Goal: Task Accomplishment & Management: Use online tool/utility

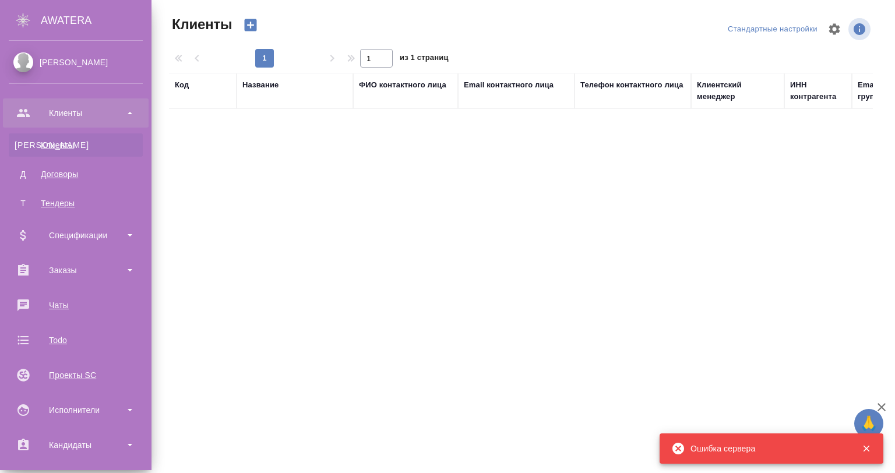
select select "RU"
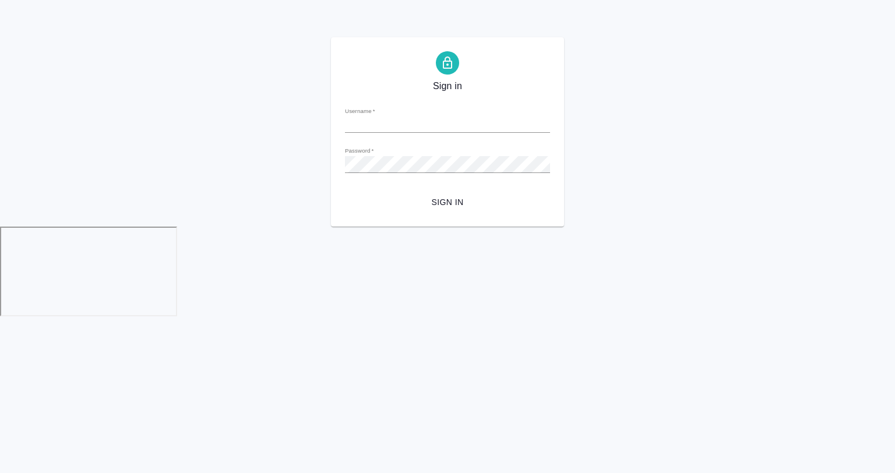
type input "[EMAIL_ADDRESS][DOMAIN_NAME]"
click at [475, 196] on form "Username   * [EMAIL_ADDRESS][DOMAIN_NAME] Password   * urlPath   * / Sign in" at bounding box center [447, 155] width 205 height 115
click at [450, 208] on span "Sign in" at bounding box center [447, 202] width 187 height 15
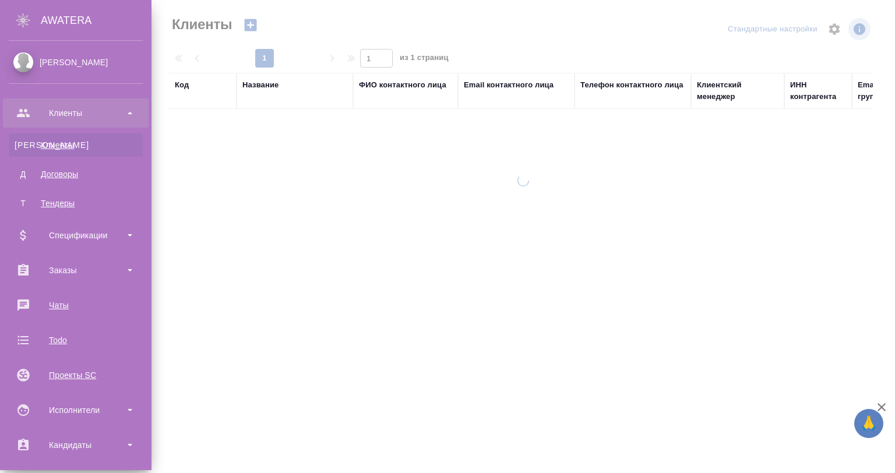
select select "RU"
drag, startPoint x: 51, startPoint y: 272, endPoint x: 70, endPoint y: 296, distance: 29.9
click at [51, 272] on div "Заказы" at bounding box center [76, 270] width 134 height 17
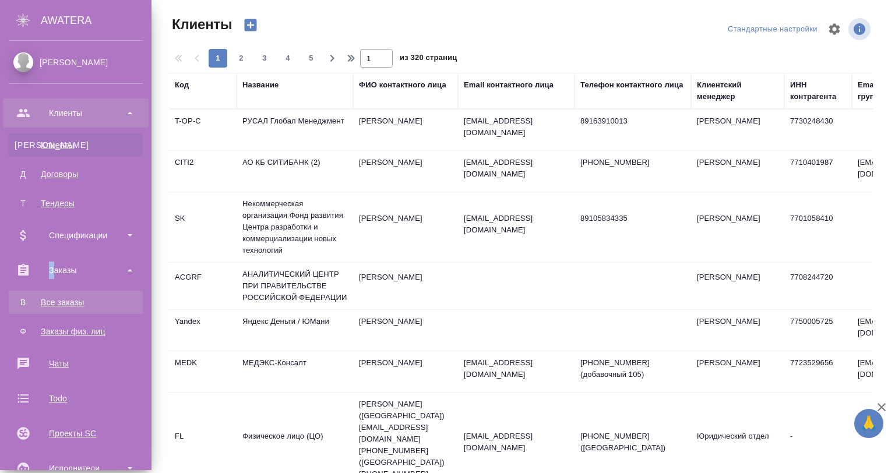
click at [75, 301] on div "Все заказы" at bounding box center [76, 303] width 122 height 12
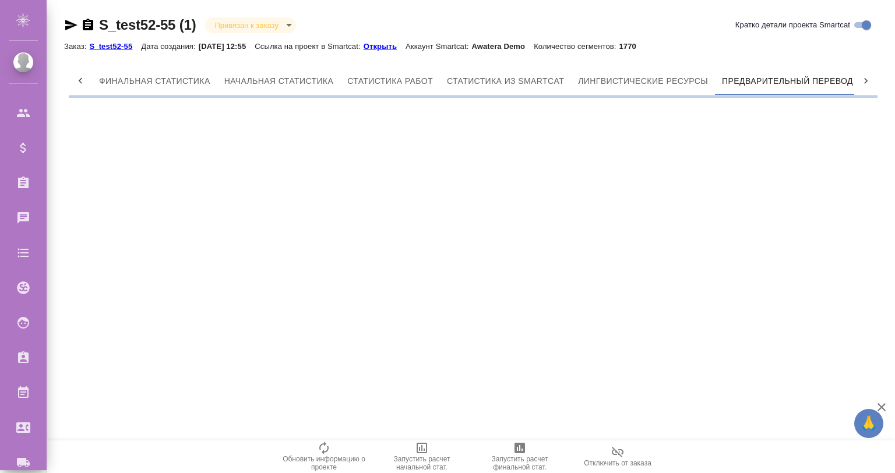
scroll to position [0, 5]
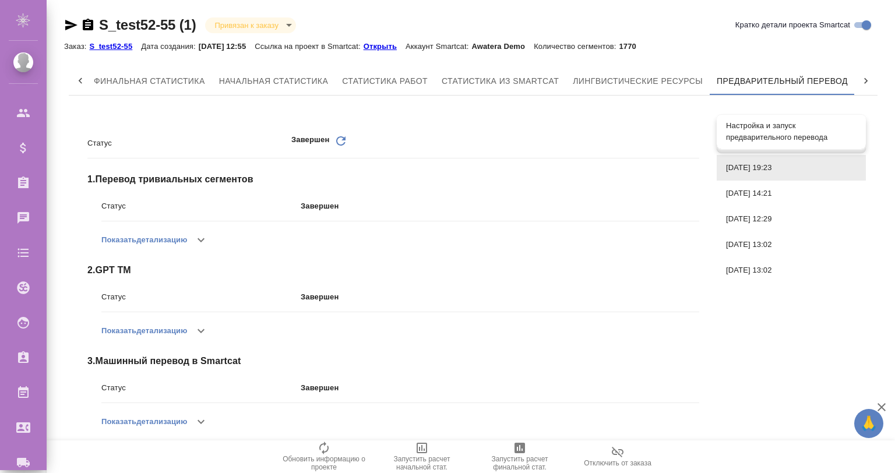
click at [779, 131] on span "Настройка и запуск предварительного перевода" at bounding box center [791, 131] width 131 height 23
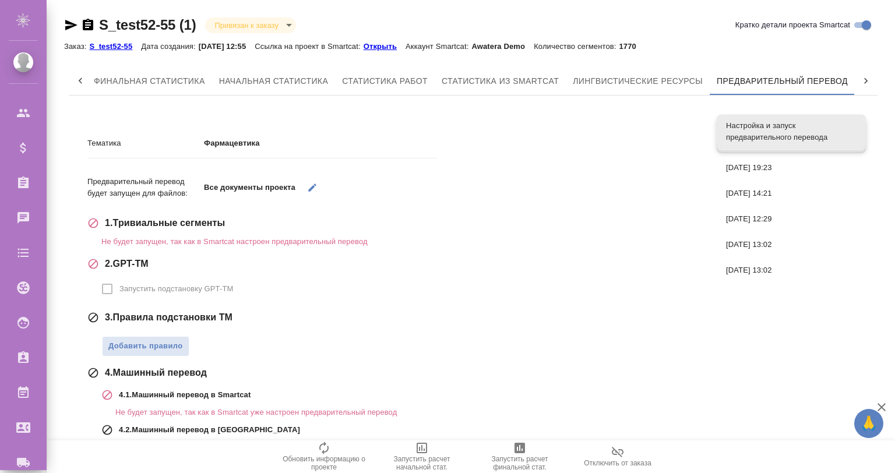
click at [823, 122] on span "Настройка и запуск предварительного перевода" at bounding box center [791, 131] width 131 height 23
click at [837, 138] on span "Настройка и запуск предварительного перевода" at bounding box center [791, 131] width 131 height 23
click at [839, 138] on span "Настройка и запуск предварительного перевода" at bounding box center [791, 131] width 131 height 23
click at [852, 133] on span "Настройка и запуск предварительного перевода" at bounding box center [791, 131] width 131 height 23
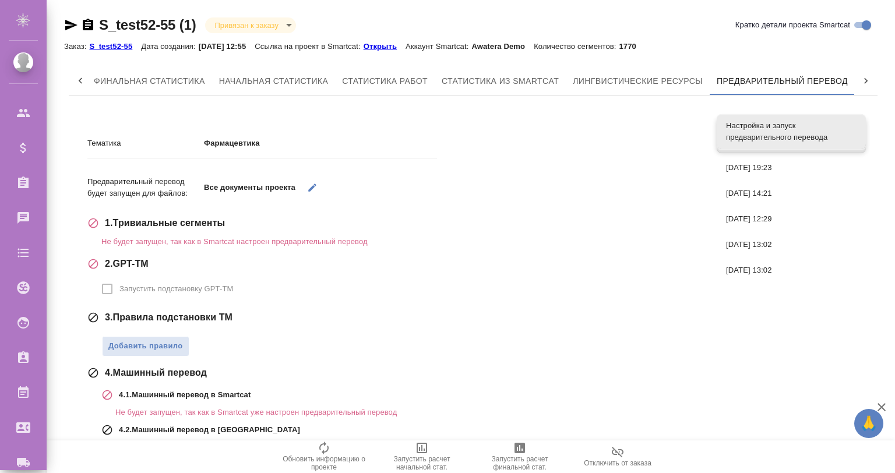
click at [852, 133] on span "Настройка и запуск предварительного перевода" at bounding box center [791, 131] width 131 height 23
drag, startPoint x: 852, startPoint y: 133, endPoint x: 800, endPoint y: 154, distance: 55.7
click at [851, 134] on span "Настройка и запуск предварительного перевода" at bounding box center [791, 131] width 131 height 23
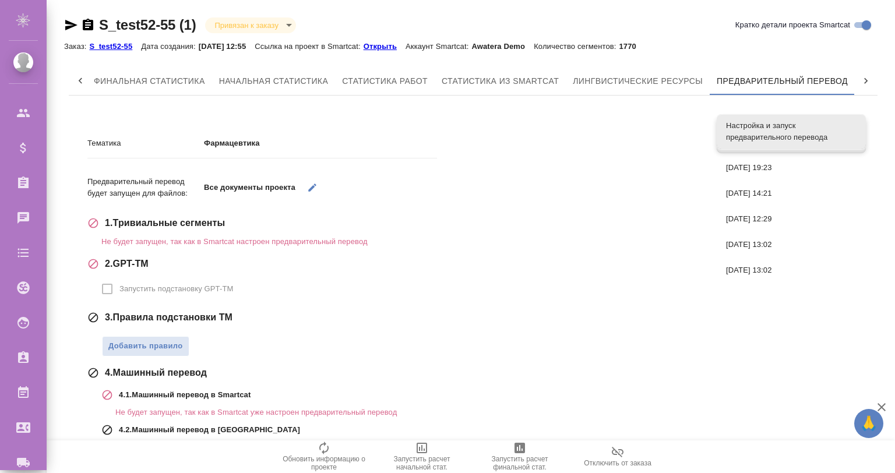
click at [793, 124] on span "Настройка и запуск предварительного перевода" at bounding box center [791, 131] width 131 height 23
click at [793, 125] on span "Настройка и запуск предварительного перевода" at bounding box center [791, 131] width 131 height 23
click at [794, 125] on span "Настройка и запуск предварительного перевода" at bounding box center [791, 131] width 131 height 23
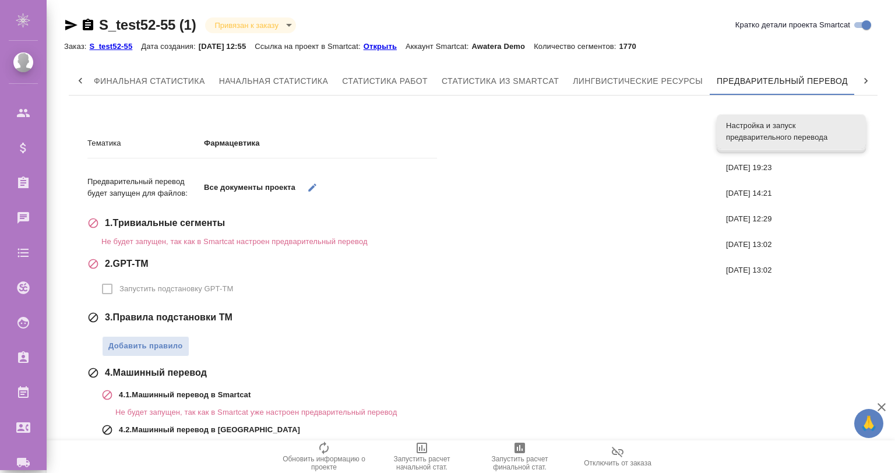
click at [794, 125] on span "Настройка и запуск предварительного перевода" at bounding box center [791, 131] width 131 height 23
drag, startPoint x: 794, startPoint y: 125, endPoint x: 829, endPoint y: 129, distance: 35.2
click at [795, 126] on span "Настройка и запуск предварительного перевода" at bounding box center [791, 131] width 131 height 23
click at [829, 129] on span "Настройка и запуск предварительного перевода" at bounding box center [791, 131] width 131 height 23
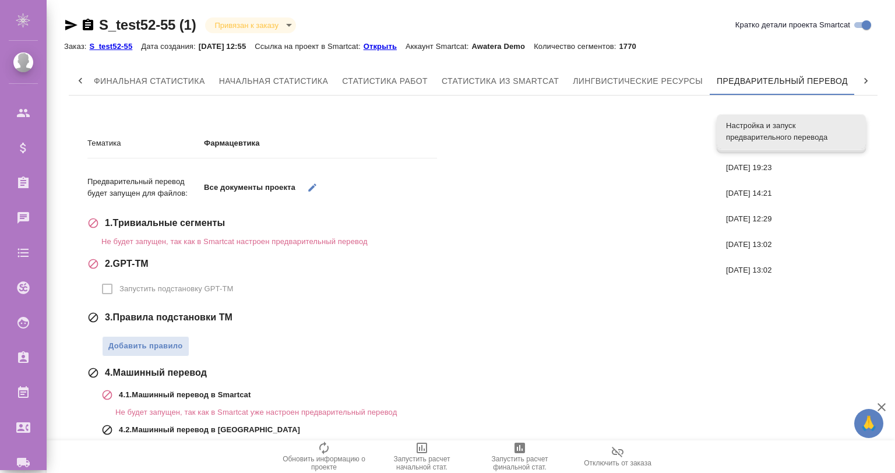
click at [829, 129] on span "Настройка и запуск предварительного перевода" at bounding box center [791, 131] width 131 height 23
click at [831, 132] on span "Настройка и запуск предварительного перевода" at bounding box center [791, 131] width 131 height 23
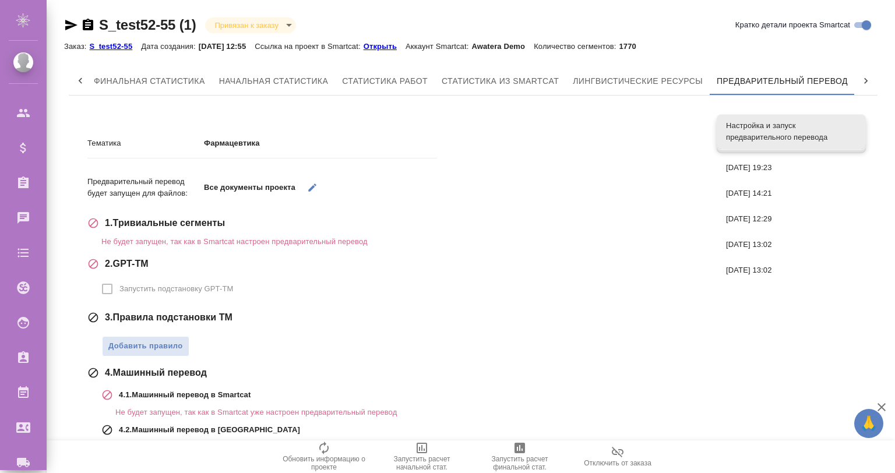
drag, startPoint x: 831, startPoint y: 132, endPoint x: 822, endPoint y: 132, distance: 9.3
click at [831, 132] on span "Настройка и запуск предварительного перевода" at bounding box center [791, 131] width 131 height 23
click at [780, 128] on span "Настройка и запуск предварительного перевода" at bounding box center [791, 131] width 131 height 23
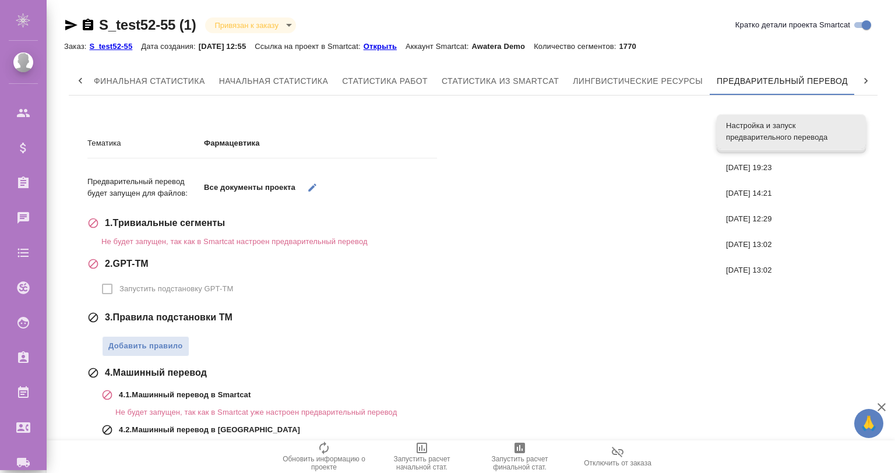
click at [780, 128] on span "Настройка и запуск предварительного перевода" at bounding box center [791, 131] width 131 height 23
click at [781, 128] on span "Настройка и запуск предварительного перевода" at bounding box center [791, 131] width 131 height 23
drag, startPoint x: 781, startPoint y: 128, endPoint x: 270, endPoint y: 4, distance: 525.0
click at [753, 127] on span "Настройка и запуск предварительного перевода" at bounding box center [791, 131] width 131 height 23
click at [644, 13] on div "S_test52-55 (1) Привязан к заказу linkedToOrder Кратко детали проекта Smartcat …" at bounding box center [473, 292] width 831 height 585
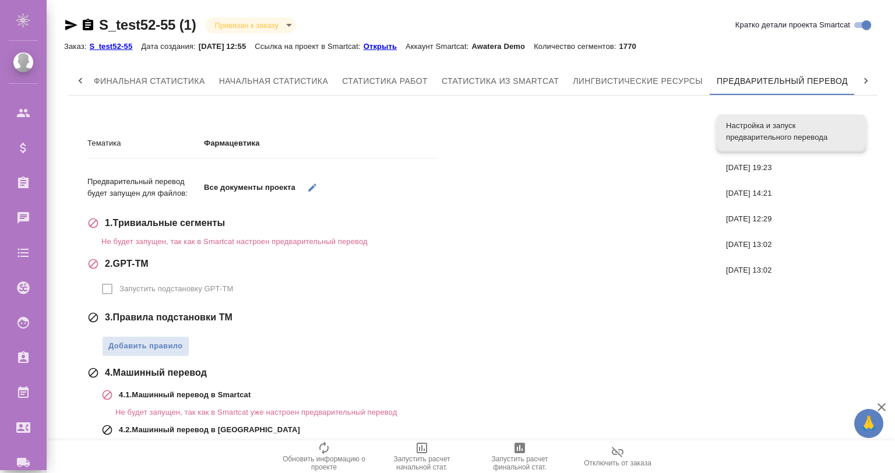
click at [772, 132] on span "Настройка и запуск предварительного перевода" at bounding box center [791, 131] width 131 height 23
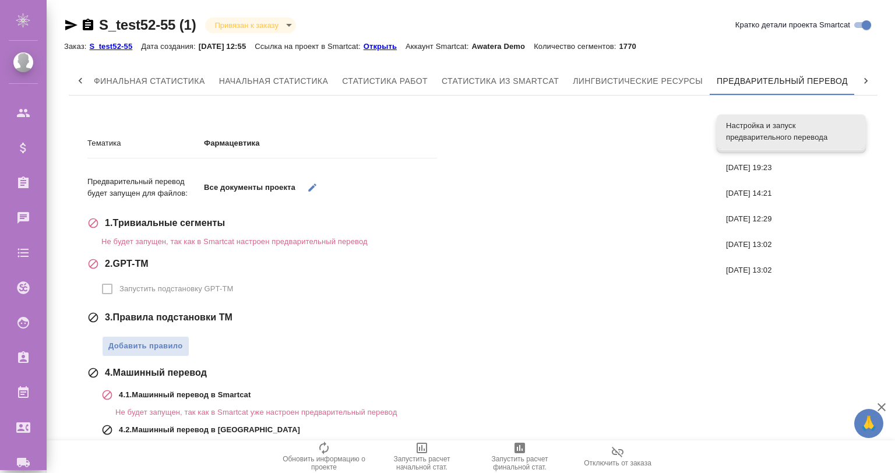
click at [772, 132] on span "Настройка и запуск предварительного перевода" at bounding box center [791, 131] width 131 height 23
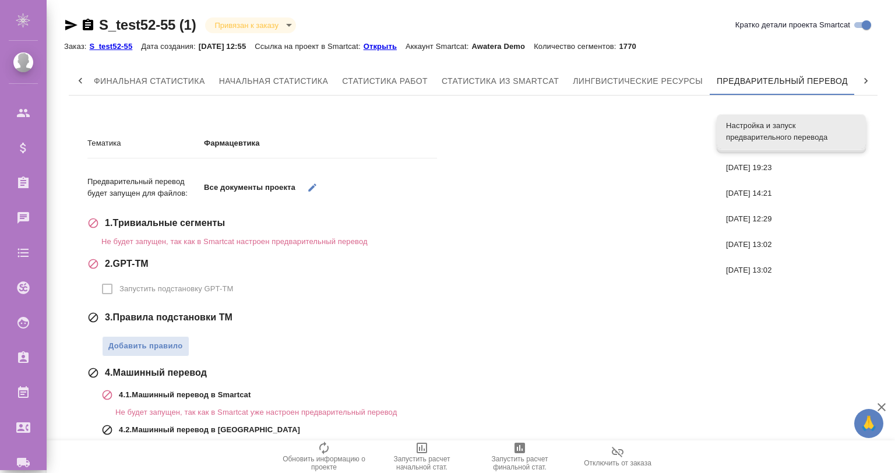
click at [772, 132] on span "Настройка и запуск предварительного перевода" at bounding box center [791, 131] width 131 height 23
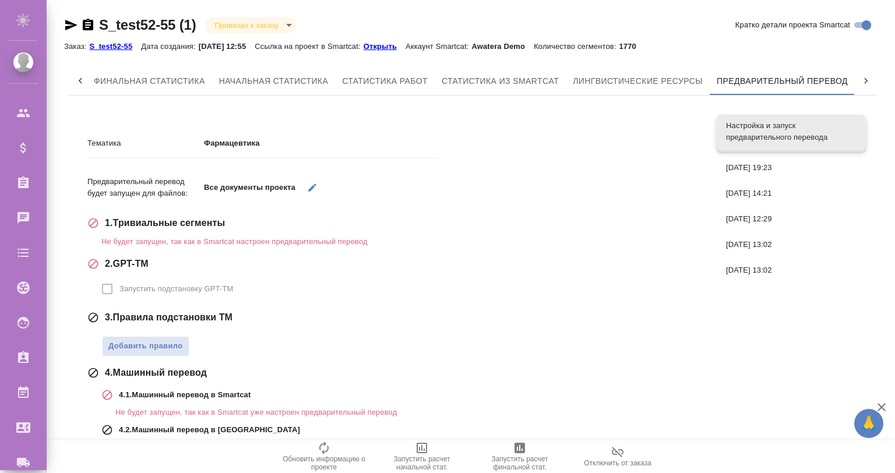
click at [772, 132] on span "Настройка и запуск предварительного перевода" at bounding box center [791, 131] width 131 height 23
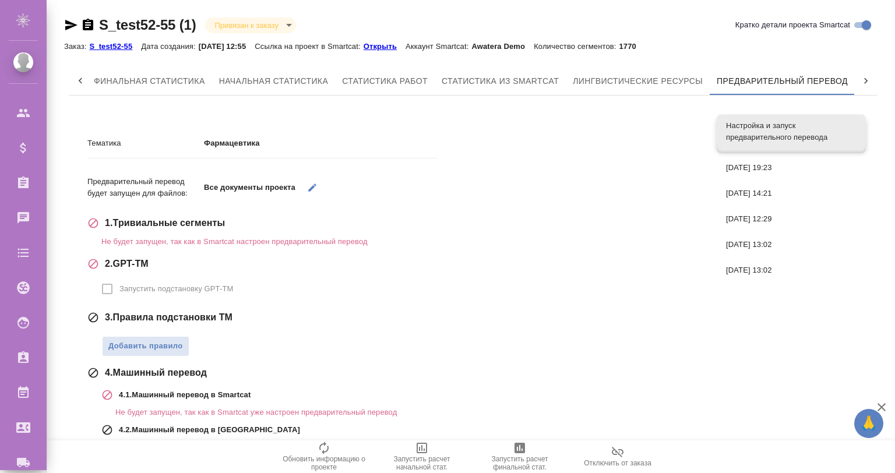
drag, startPoint x: 820, startPoint y: 119, endPoint x: 816, endPoint y: 133, distance: 14.6
click at [818, 122] on div "Настройка и запуск предварительного перевода" at bounding box center [791, 131] width 149 height 35
click at [816, 133] on span "Настройка и запуск предварительного перевода" at bounding box center [791, 131] width 131 height 23
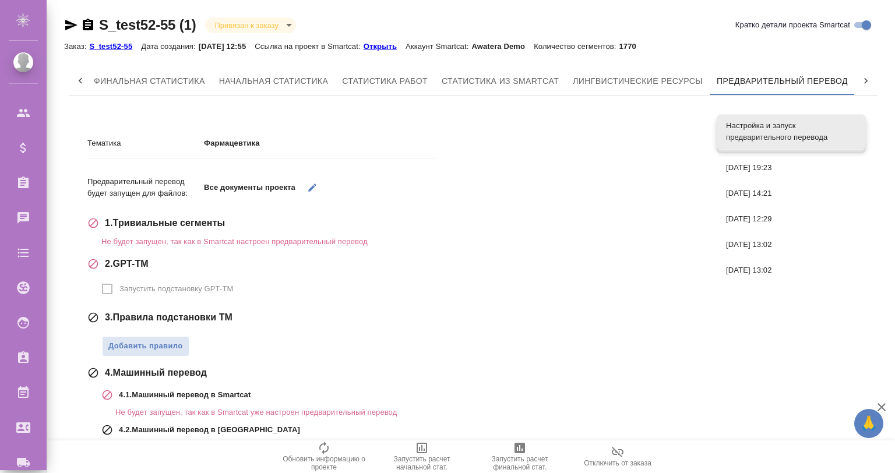
drag, startPoint x: 816, startPoint y: 133, endPoint x: 716, endPoint y: 41, distance: 135.3
click at [809, 131] on span "Настройка и запуск предварительного перевода" at bounding box center [791, 131] width 131 height 23
click at [802, 268] on span "29.07.2025, 13:02" at bounding box center [791, 271] width 131 height 12
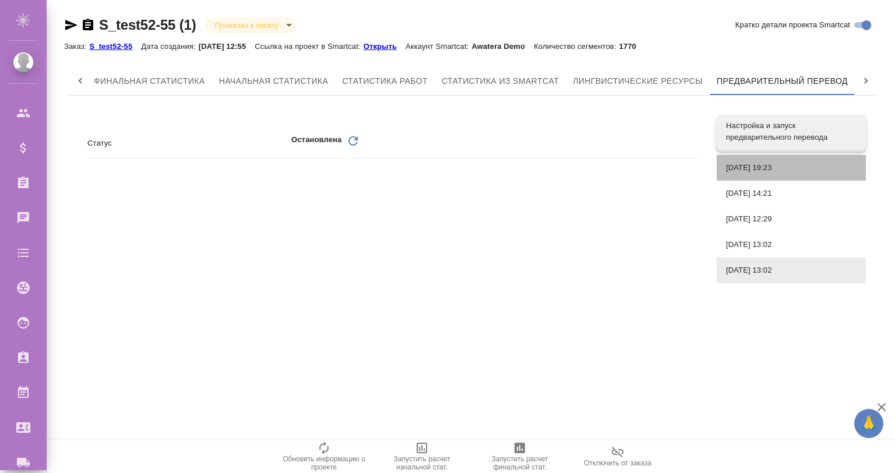
click at [778, 161] on div "30.07.2025, 19:23" at bounding box center [791, 168] width 149 height 26
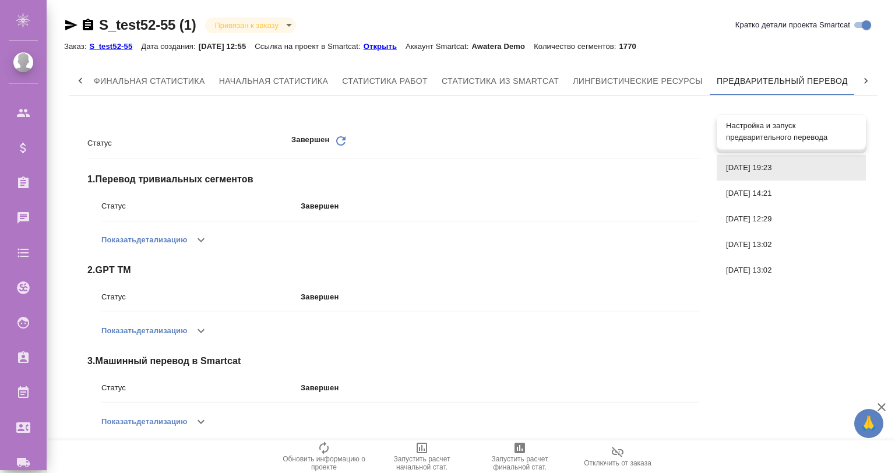
drag, startPoint x: 762, startPoint y: 133, endPoint x: 764, endPoint y: 142, distance: 8.8
click at [762, 135] on span "Настройка и запуск предварительного перевода" at bounding box center [791, 131] width 131 height 23
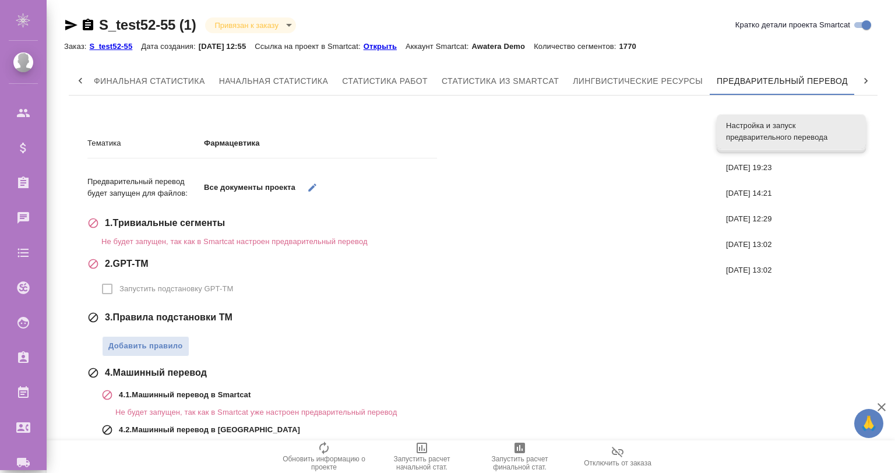
click at [740, 131] on span "Настройка и запуск предварительного перевода" at bounding box center [791, 131] width 131 height 23
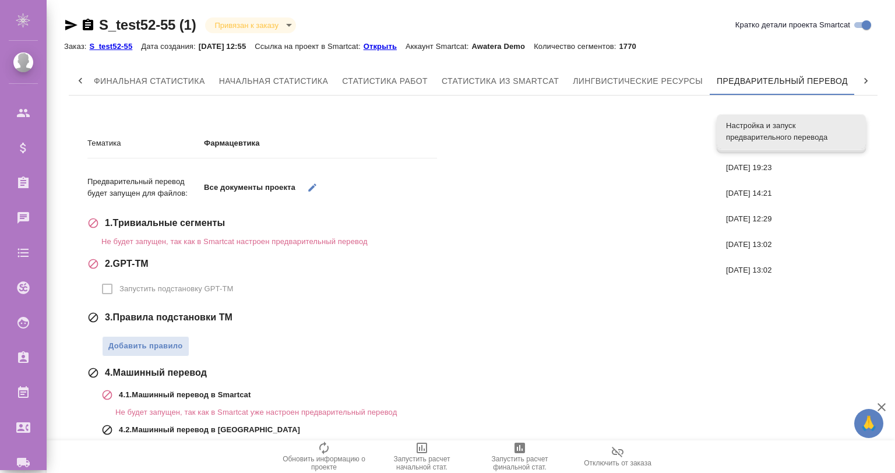
click at [740, 131] on span "Настройка и запуск предварительного перевода" at bounding box center [791, 131] width 131 height 23
